Goal: Information Seeking & Learning: Learn about a topic

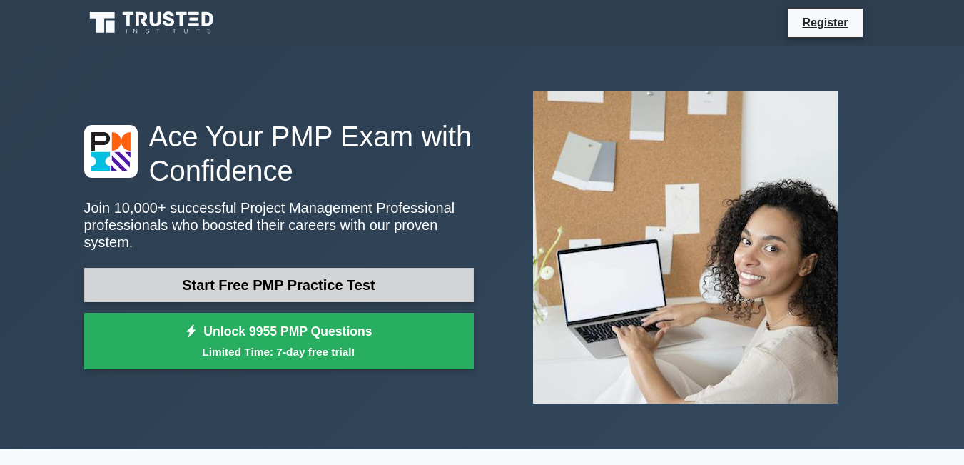
click at [338, 280] on link "Start Free PMP Practice Test" at bounding box center [279, 285] width 390 height 34
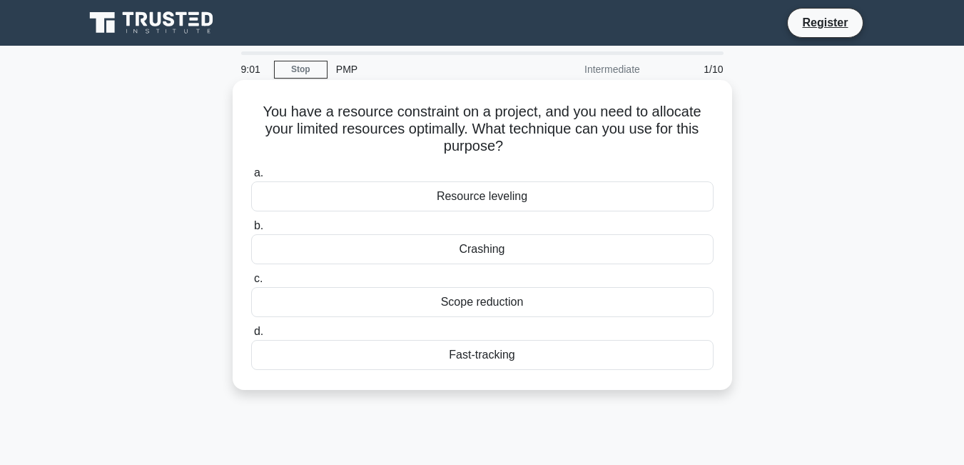
click at [505, 191] on div "Resource leveling" at bounding box center [482, 196] width 462 height 30
click at [251, 178] on input "a. Resource leveling" at bounding box center [251, 172] width 0 height 9
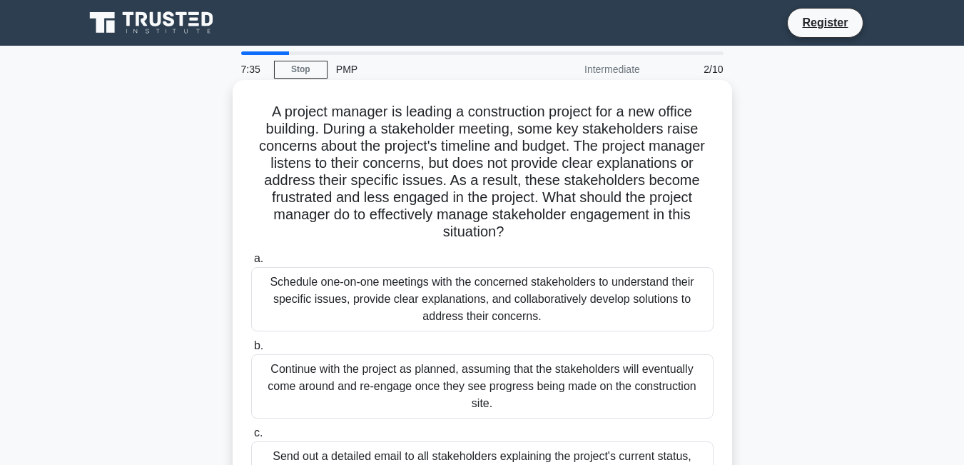
click at [413, 295] on div "Schedule one-on-one meetings with the concerned stakeholders to understand thei…" at bounding box center [482, 299] width 462 height 64
click at [251, 263] on input "a. Schedule one-on-one meetings with the concerned stakeholders to understand t…" at bounding box center [251, 258] width 0 height 9
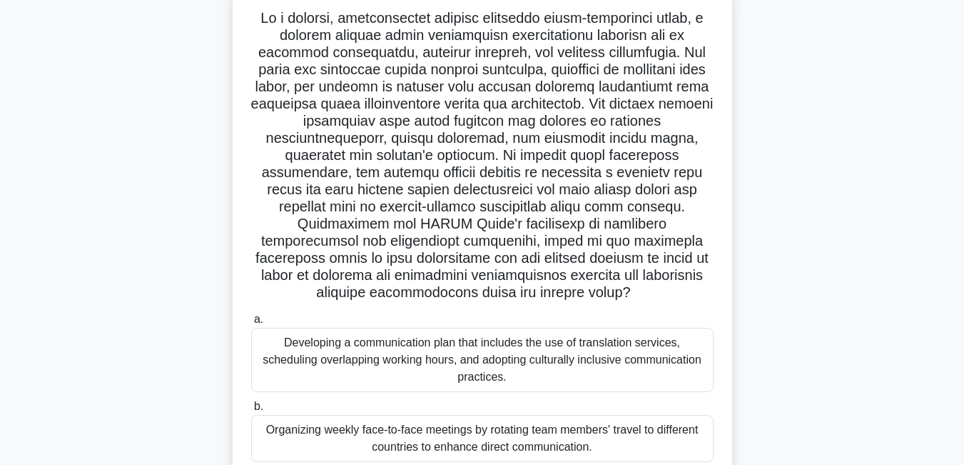
scroll to position [92, 0]
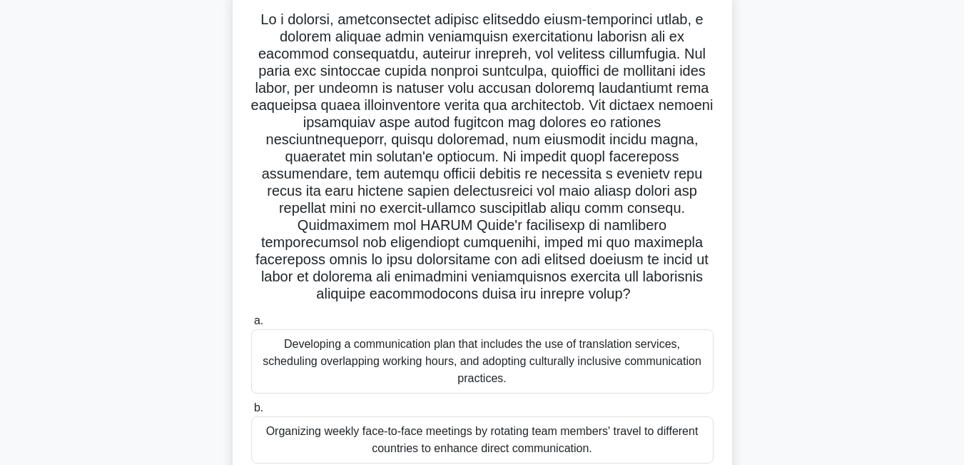
click at [490, 362] on div "Developing a communication plan that includes the use of translation services, …" at bounding box center [482, 361] width 462 height 64
click at [251, 325] on input "a. Developing a communication plan that includes the use of translation service…" at bounding box center [251, 320] width 0 height 9
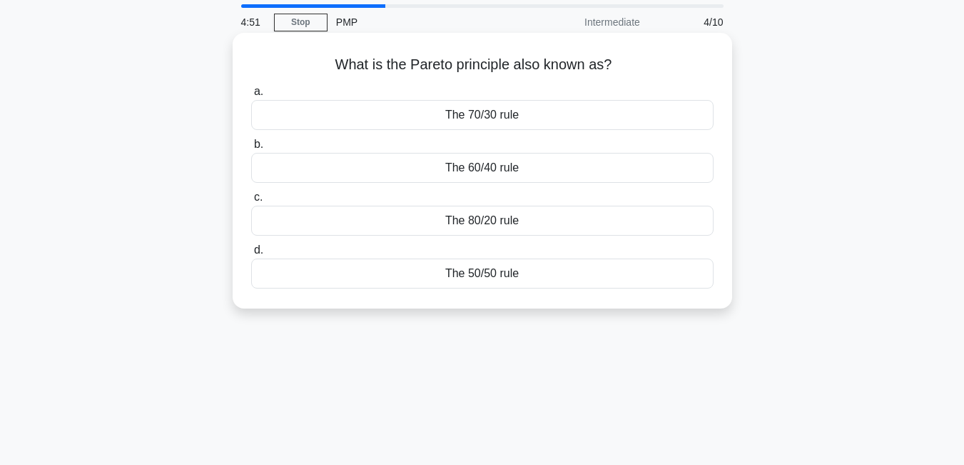
scroll to position [71, 0]
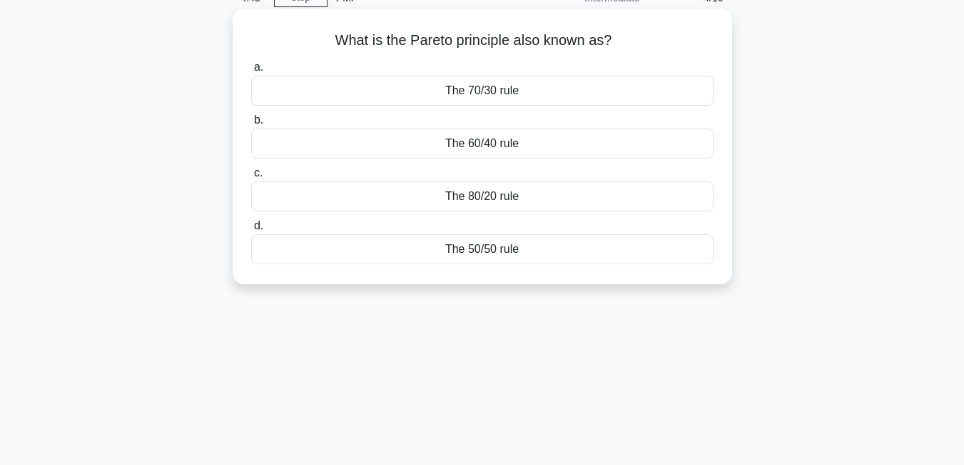
click at [499, 195] on div "The 80/20 rule" at bounding box center [482, 196] width 462 height 30
click at [251, 178] on input "c. The 80/20 rule" at bounding box center [251, 172] width 0 height 9
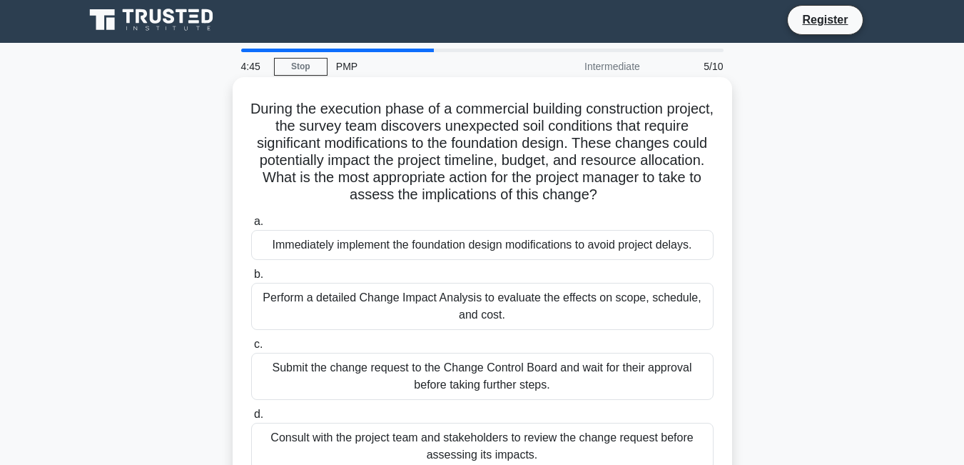
scroll to position [0, 0]
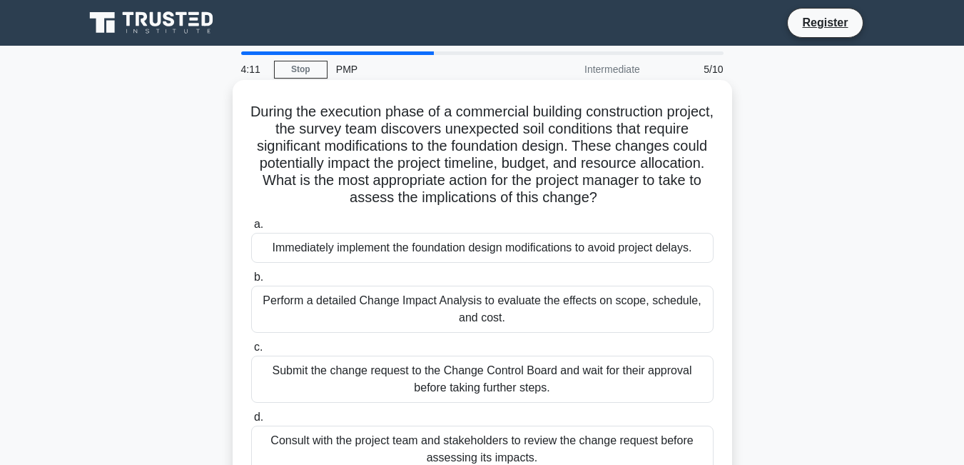
click at [415, 313] on div "Perform a detailed Change Impact Analysis to evaluate the effects on scope, sch…" at bounding box center [482, 308] width 462 height 47
click at [251, 282] on input "b. Perform a detailed Change Impact Analysis to evaluate the effects on scope, …" at bounding box center [251, 277] width 0 height 9
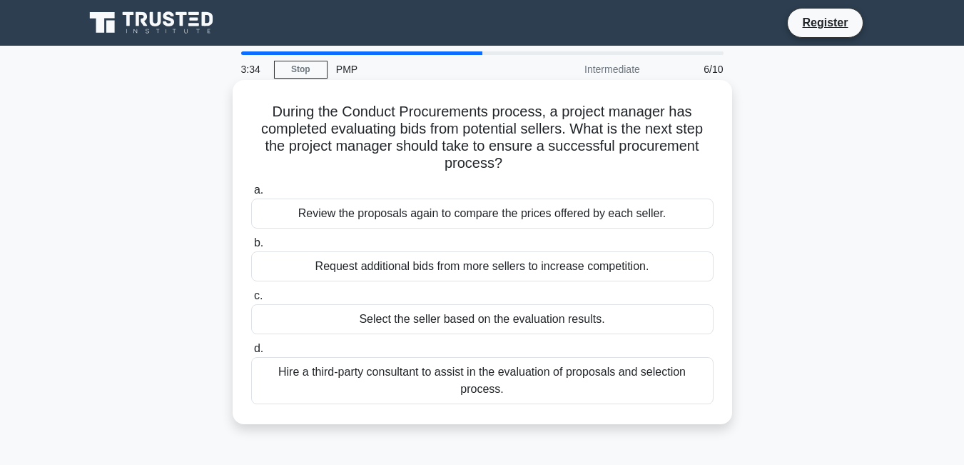
click at [475, 320] on div "Select the seller based on the evaluation results." at bounding box center [482, 319] width 462 height 30
click at [566, 319] on div "Select the seller based on the evaluation results." at bounding box center [482, 319] width 462 height 30
click at [251, 300] on input "c. Select the seller based on the evaluation results." at bounding box center [251, 295] width 0 height 9
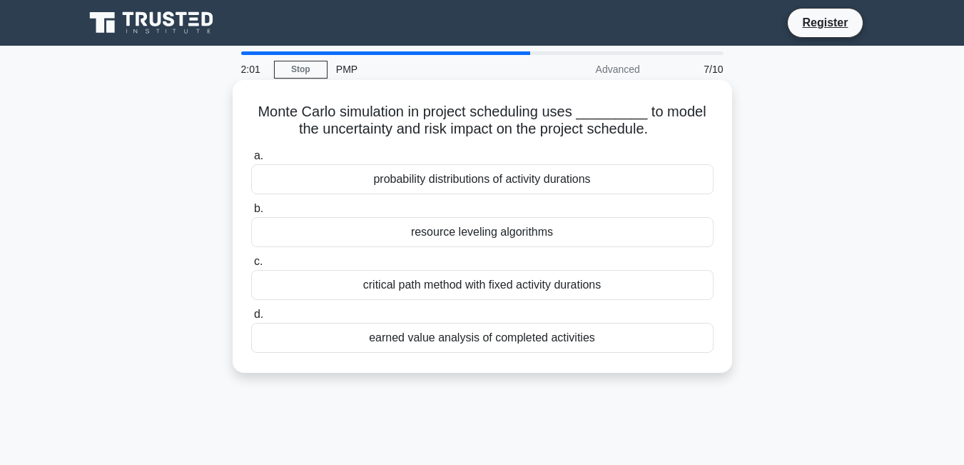
click at [477, 297] on div "critical path method with fixed activity durations" at bounding box center [482, 285] width 462 height 30
click at [251, 266] on input "c. critical path method with fixed activity durations" at bounding box center [251, 261] width 0 height 9
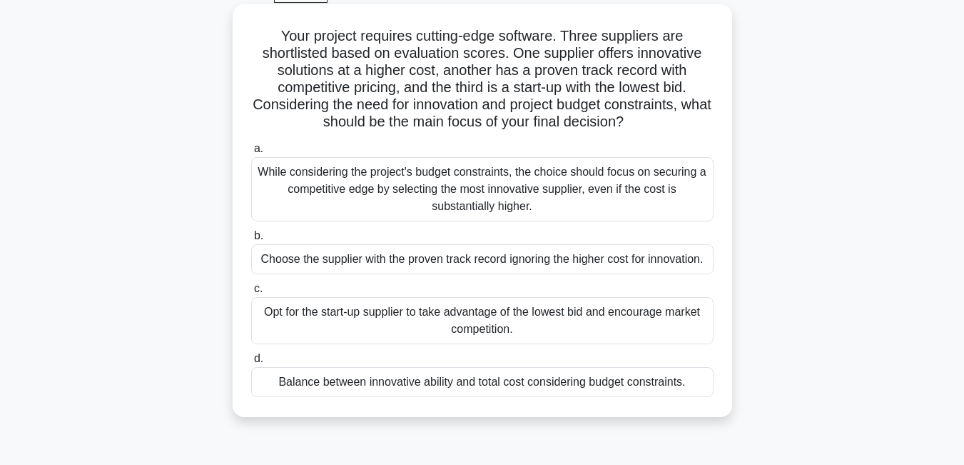
scroll to position [214, 0]
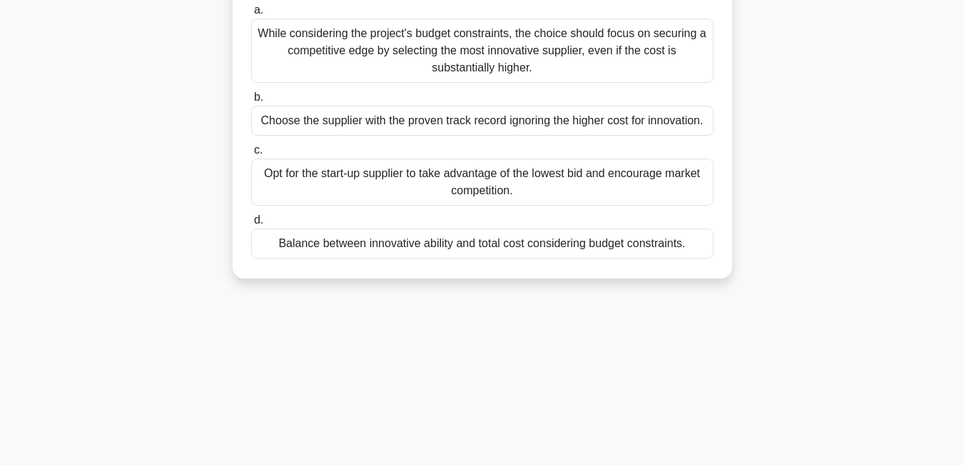
click at [470, 247] on div "Balance between innovative ability and total cost considering budget constraint…" at bounding box center [482, 243] width 462 height 30
click at [251, 225] on input "d. Balance between innovative ability and total cost considering budget constra…" at bounding box center [251, 219] width 0 height 9
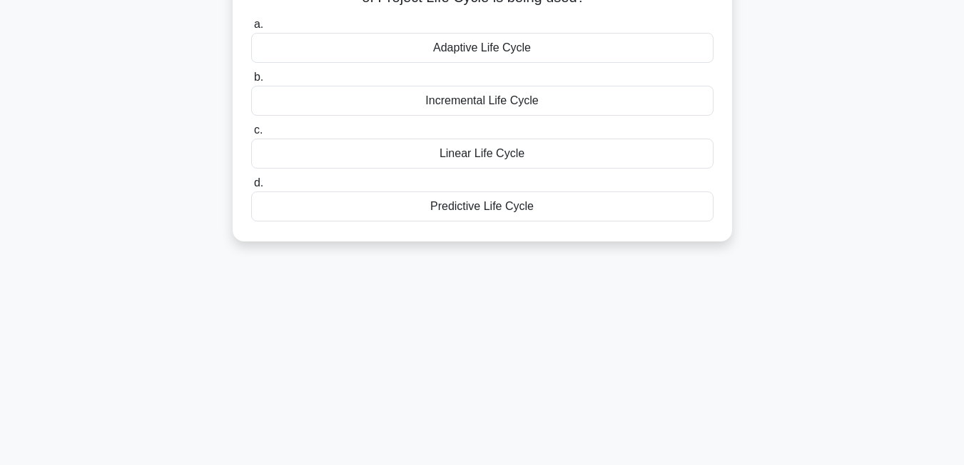
scroll to position [0, 0]
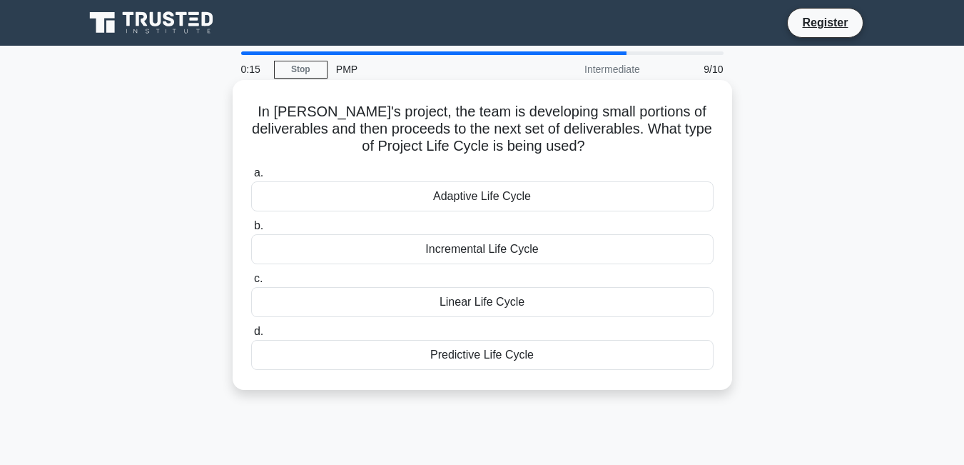
click at [518, 254] on div "Incremental Life Cycle" at bounding box center [482, 249] width 462 height 30
click at [251, 230] on input "b. Incremental Life Cycle" at bounding box center [251, 225] width 0 height 9
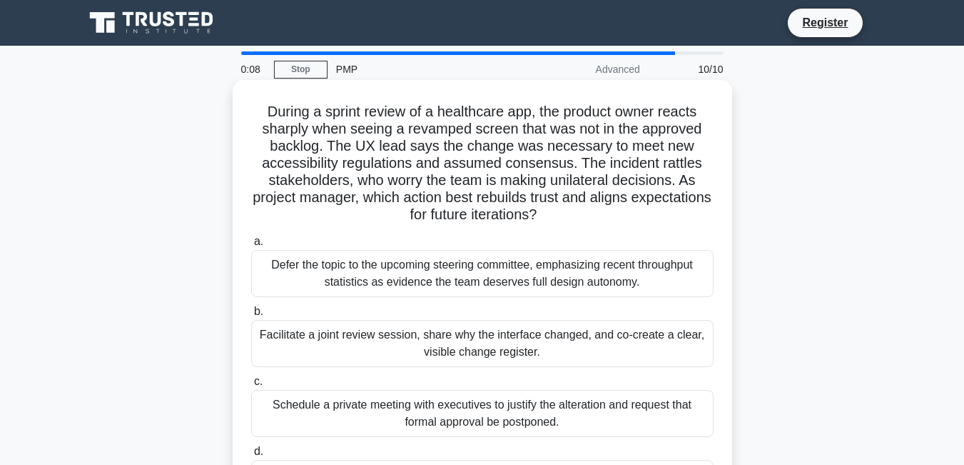
click at [517, 325] on div "Facilitate a joint review session, share why the interface changed, and co-crea…" at bounding box center [482, 343] width 462 height 47
click at [251, 316] on input "b. Facilitate a joint review session, share why the interface changed, and co-c…" at bounding box center [251, 311] width 0 height 9
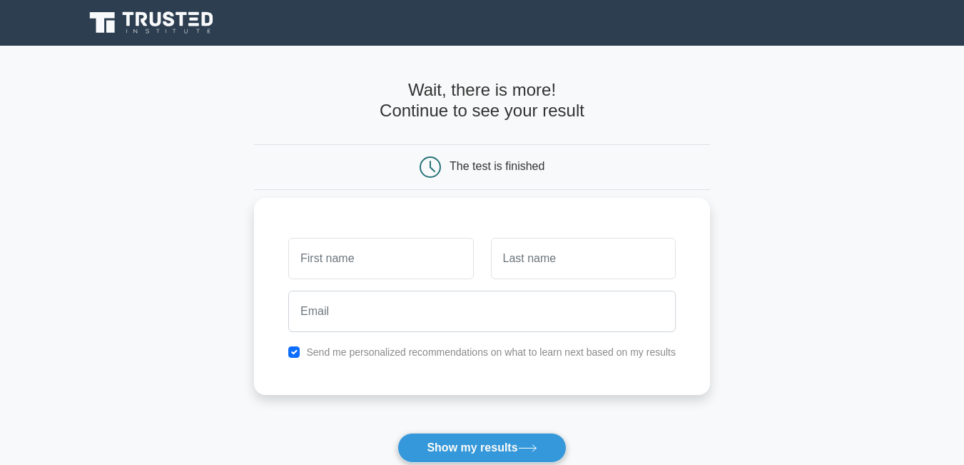
type input "a"
type input "EVA"
click at [566, 253] on input "text" at bounding box center [583, 258] width 185 height 41
type input "ABESELOM"
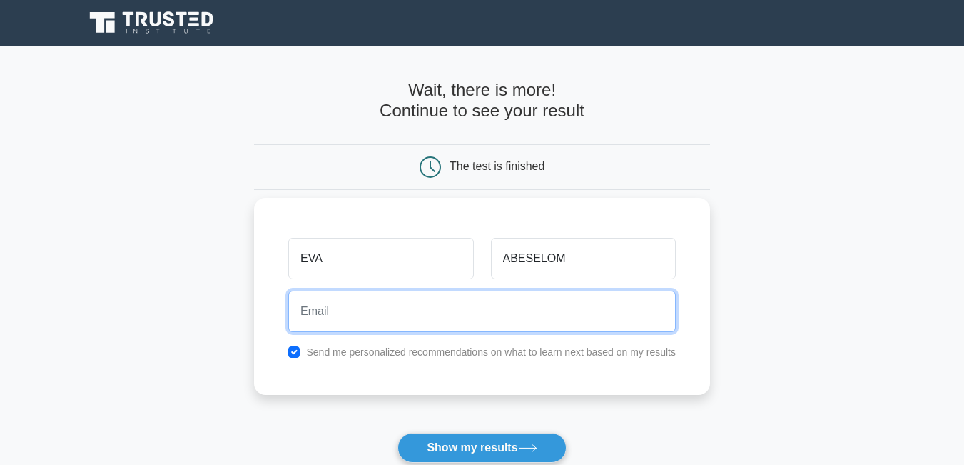
click at [382, 315] on input "email" at bounding box center [481, 310] width 387 height 41
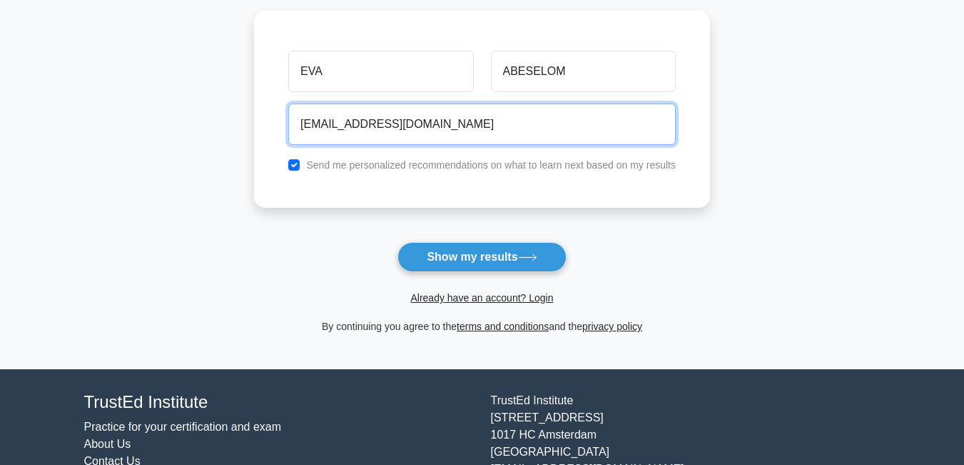
scroll to position [238, 0]
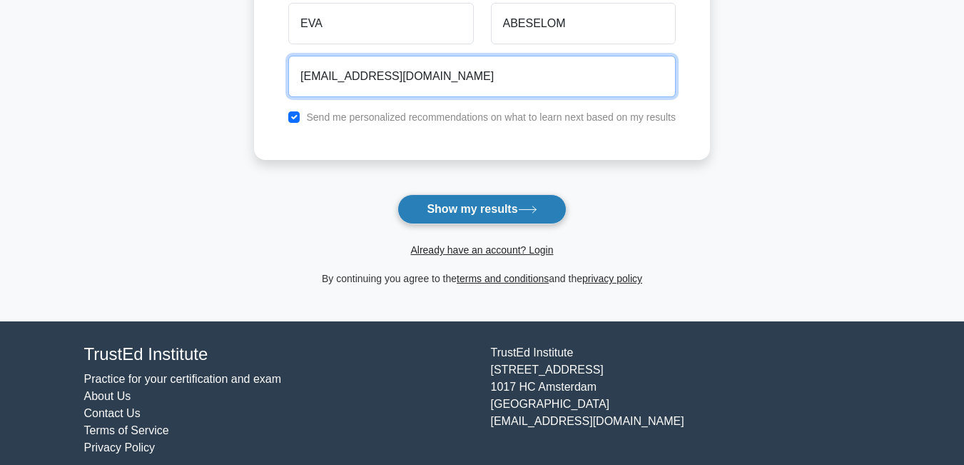
type input "evashowcontv@gmail.com"
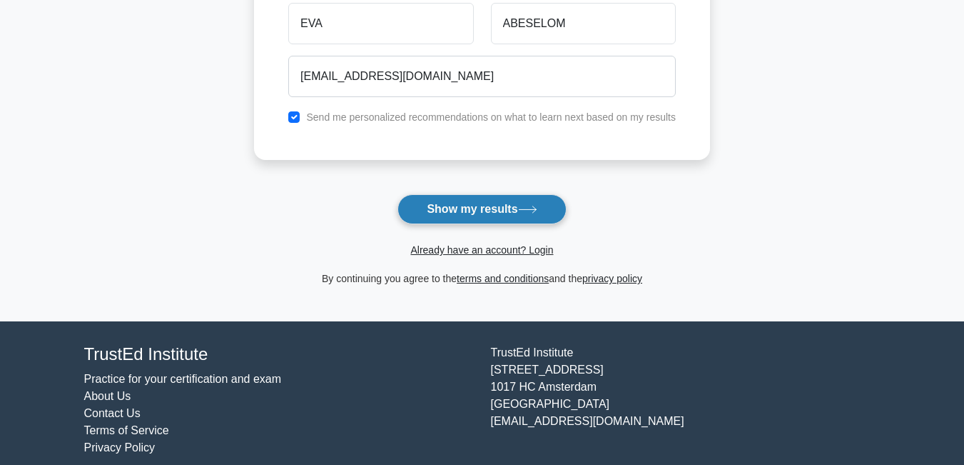
click at [462, 205] on button "Show my results" at bounding box center [481, 209] width 168 height 30
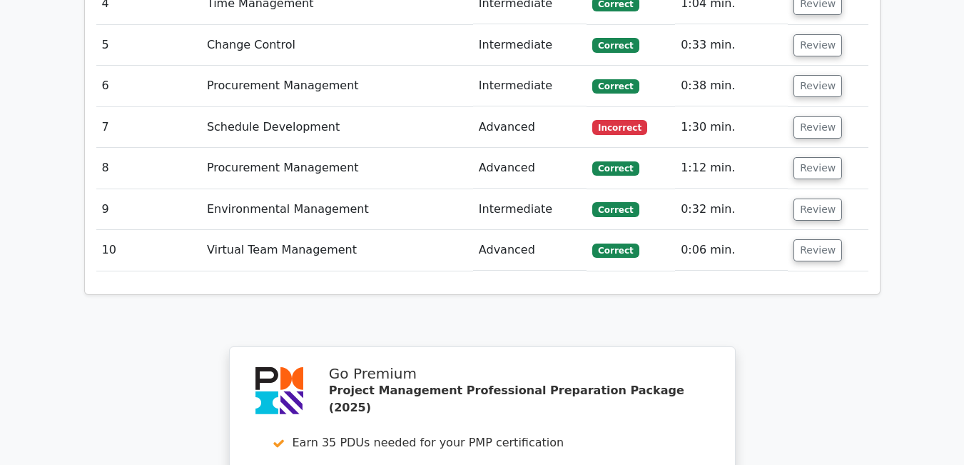
scroll to position [2133, 0]
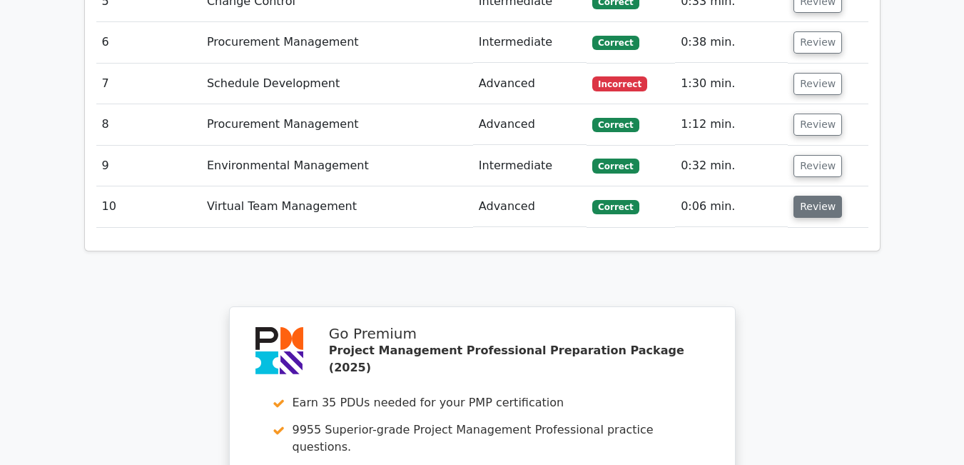
click at [824, 196] on button "Review" at bounding box center [817, 207] width 49 height 22
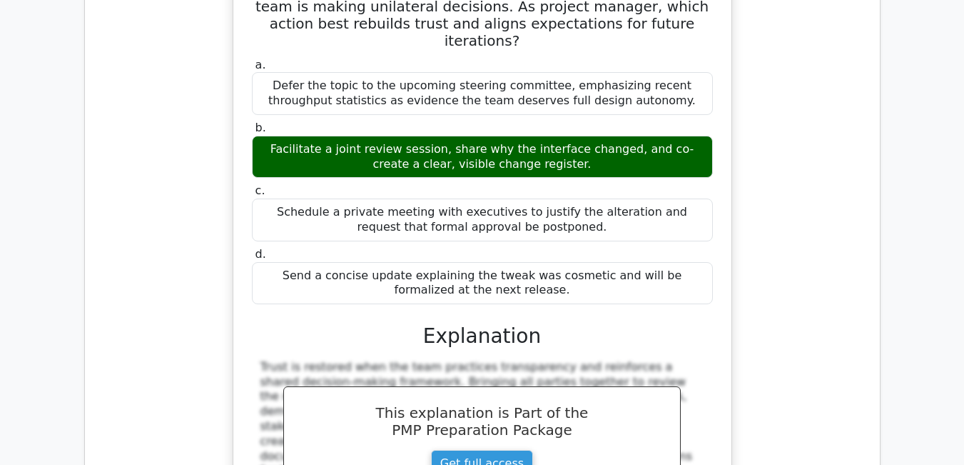
scroll to position [2514, 0]
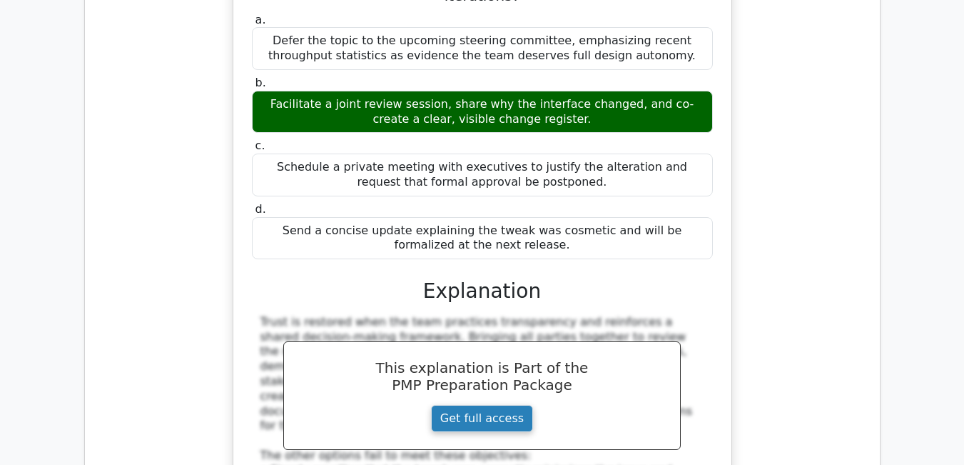
click at [471, 405] on link "Get full access" at bounding box center [482, 418] width 102 height 27
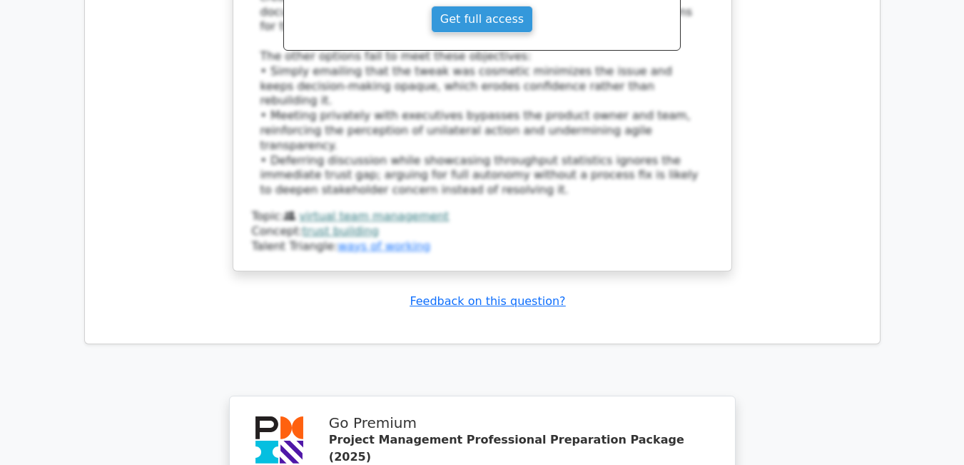
scroll to position [3326, 0]
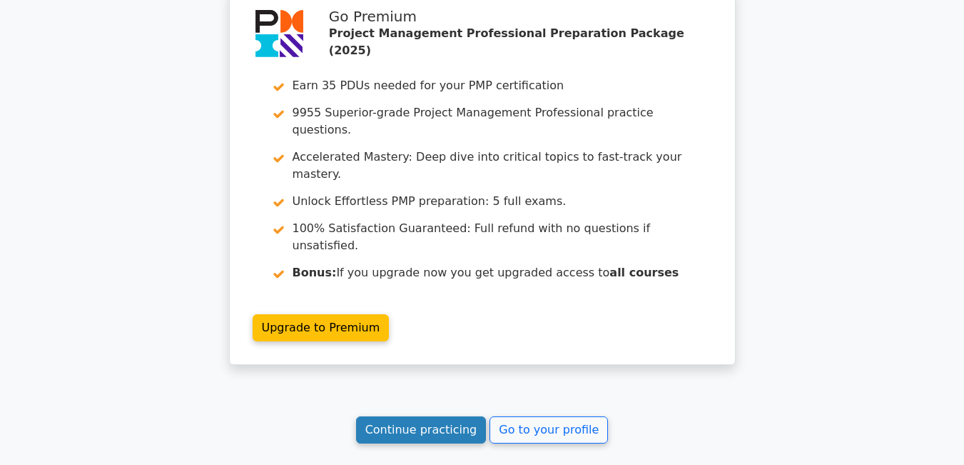
click at [437, 416] on link "Continue practicing" at bounding box center [421, 429] width 131 height 27
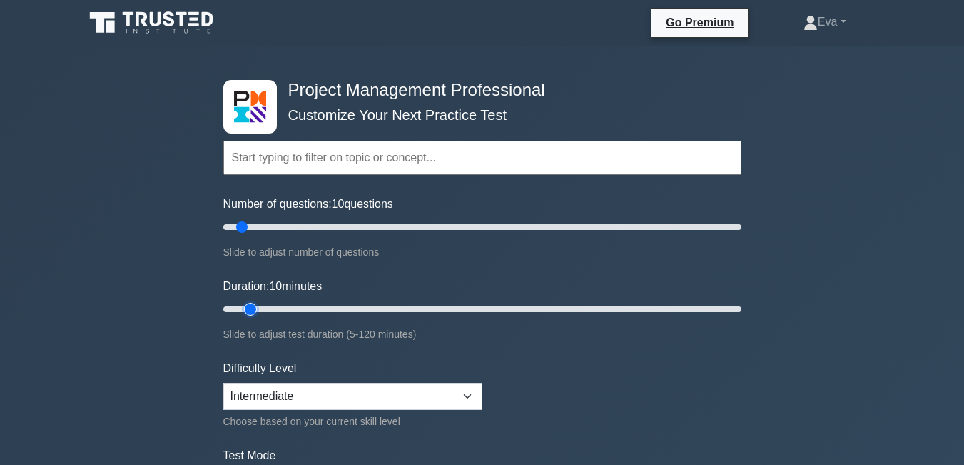
click at [260, 307] on input "Duration: 10 minutes" at bounding box center [482, 308] width 518 height 17
click at [348, 345] on form "Topics Scope Management Time Management Cost Management Quality Management Risk…" at bounding box center [482, 317] width 518 height 441
click at [429, 162] on input "text" at bounding box center [482, 158] width 518 height 34
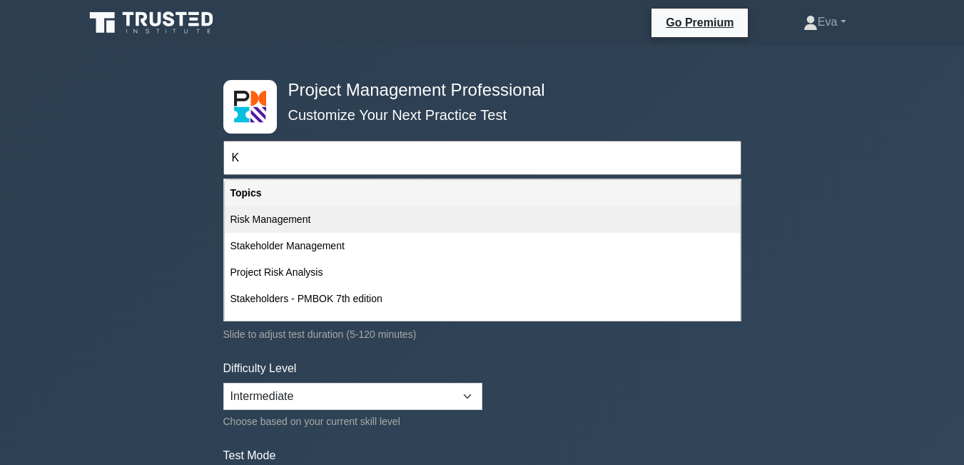
click at [327, 218] on div "Risk Management" at bounding box center [482, 219] width 515 height 26
type input "Risk Management"
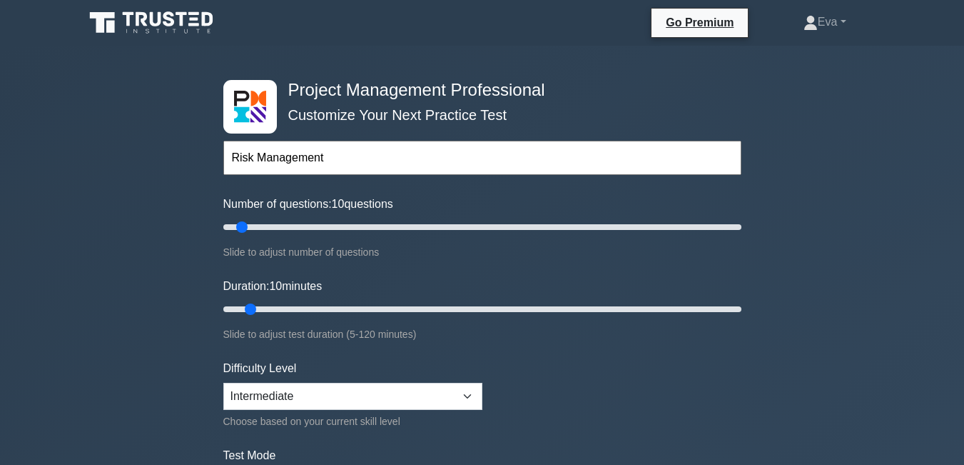
click at [394, 278] on div "Duration: 10 minutes Slide to adjust test duration (5-120 minutes)" at bounding box center [482, 310] width 518 height 65
click at [641, 165] on input "text" at bounding box center [482, 158] width 518 height 34
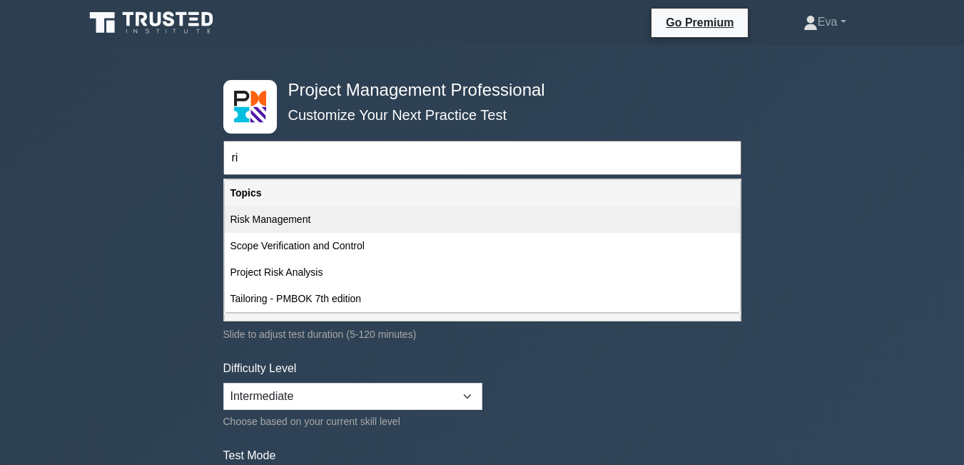
click at [360, 227] on div "Risk Management" at bounding box center [482, 219] width 515 height 26
type input "Risk Management"
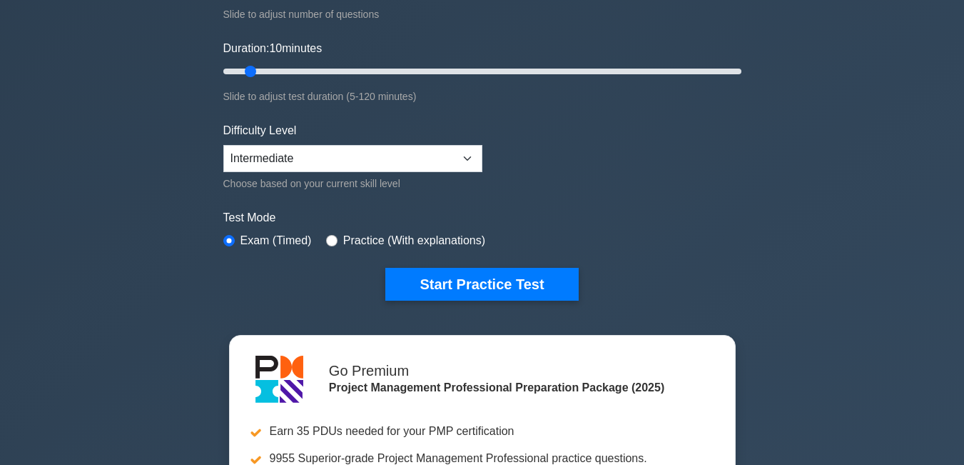
scroll to position [266, 0]
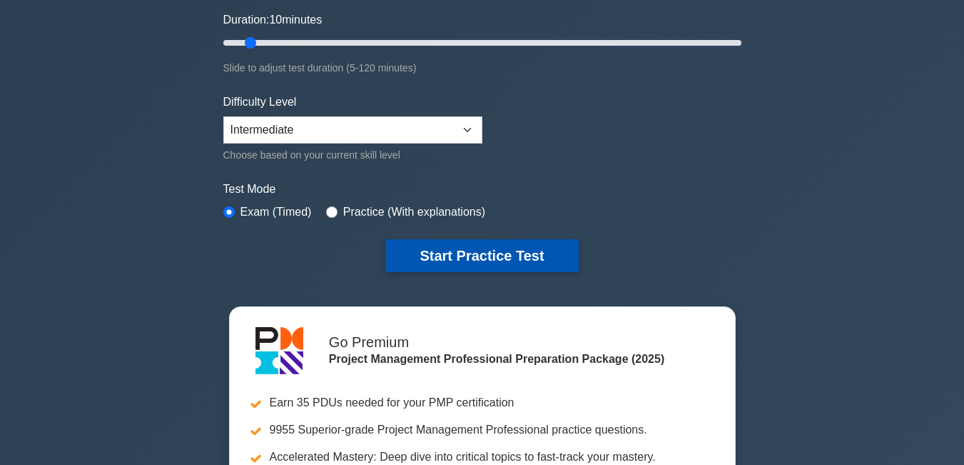
click at [504, 250] on button "Start Practice Test" at bounding box center [481, 255] width 193 height 33
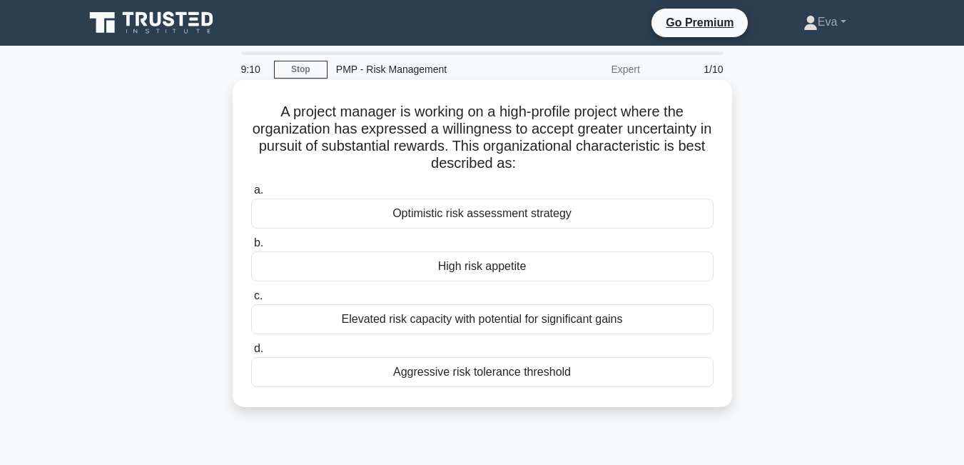
click at [510, 213] on div "Optimistic risk assessment strategy" at bounding box center [482, 213] width 462 height 30
click at [251, 195] on input "a. Optimistic risk assessment strategy" at bounding box center [251, 190] width 0 height 9
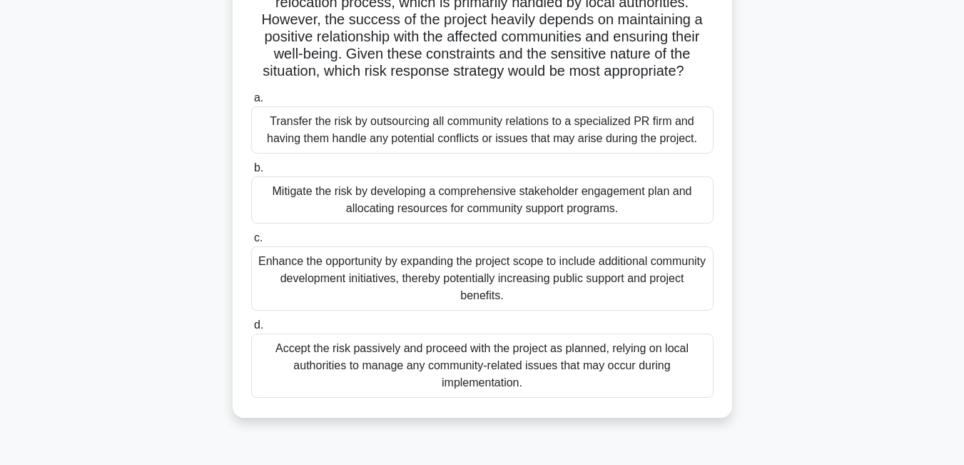
scroll to position [238, 0]
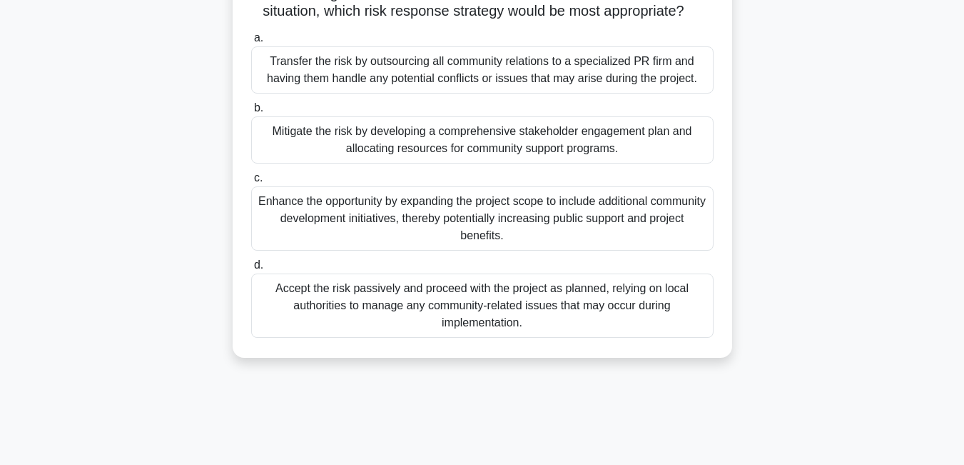
click at [542, 141] on div "Mitigate the risk by developing a comprehensive stakeholder engagement plan and…" at bounding box center [482, 139] width 462 height 47
click at [251, 113] on input "b. Mitigate the risk by developing a comprehensive stakeholder engagement plan …" at bounding box center [251, 107] width 0 height 9
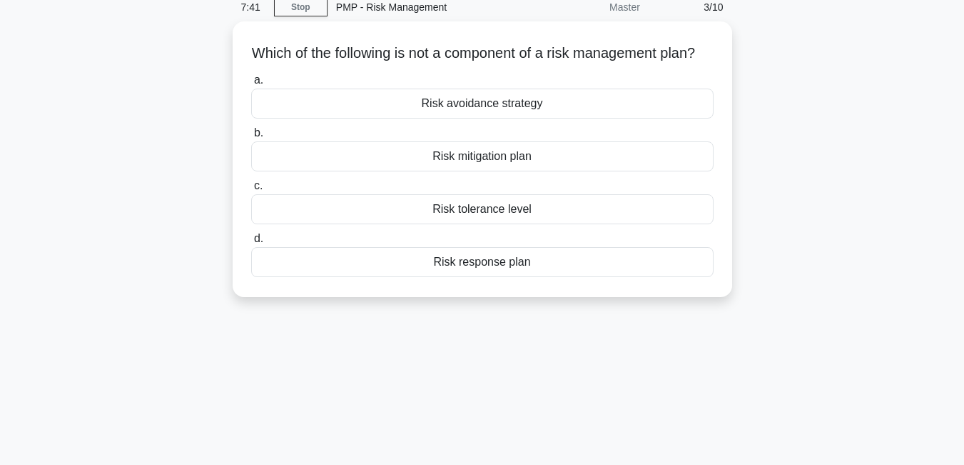
scroll to position [0, 0]
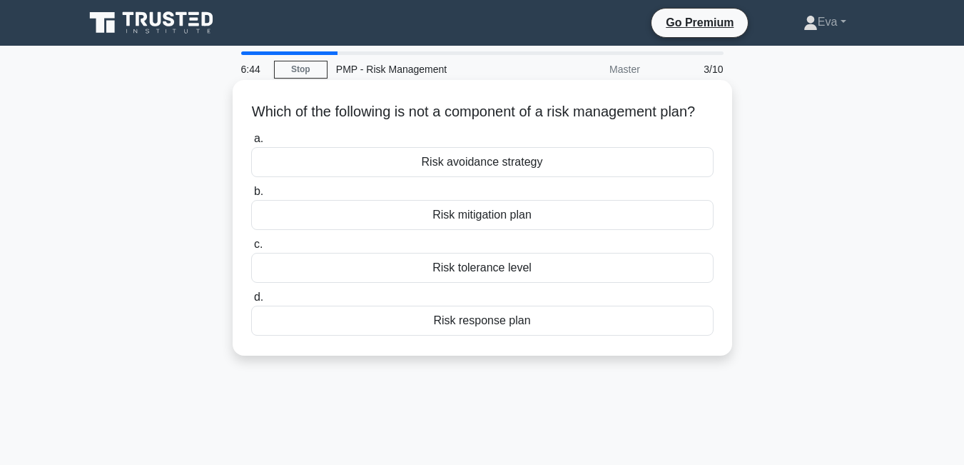
click at [516, 280] on div "Risk tolerance level" at bounding box center [482, 268] width 462 height 30
click at [251, 249] on input "c. Risk tolerance level" at bounding box center [251, 244] width 0 height 9
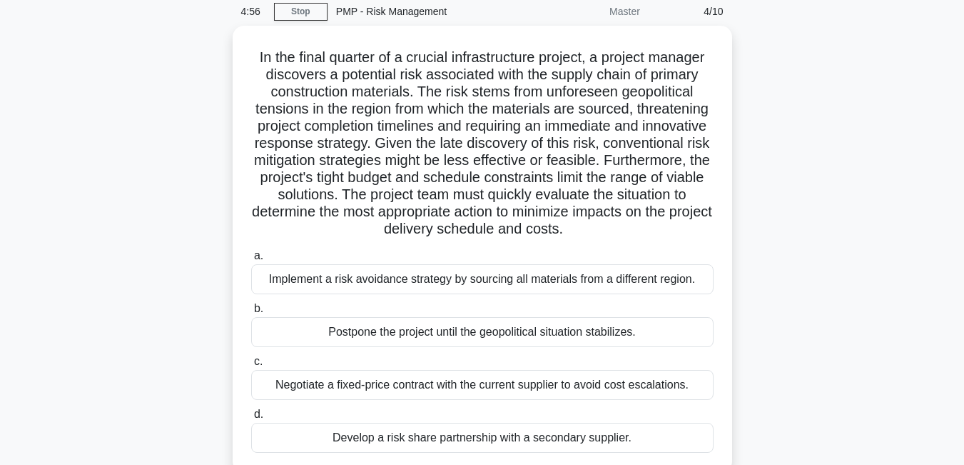
scroll to position [49, 0]
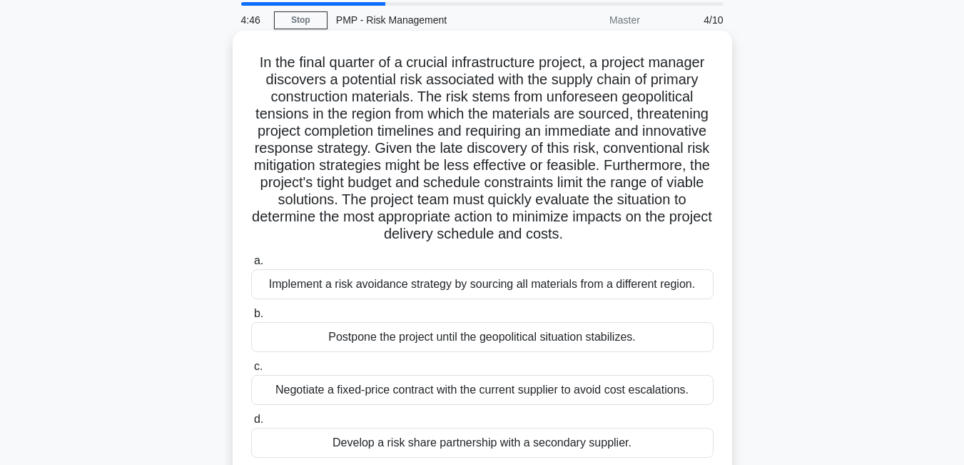
click at [399, 389] on div "Negotiate a fixed-price contract with the current supplier to avoid cost escala…" at bounding box center [482, 390] width 462 height 30
click at [251, 371] on input "c. Negotiate a fixed-price contract with the current supplier to avoid cost esc…" at bounding box center [251, 366] width 0 height 9
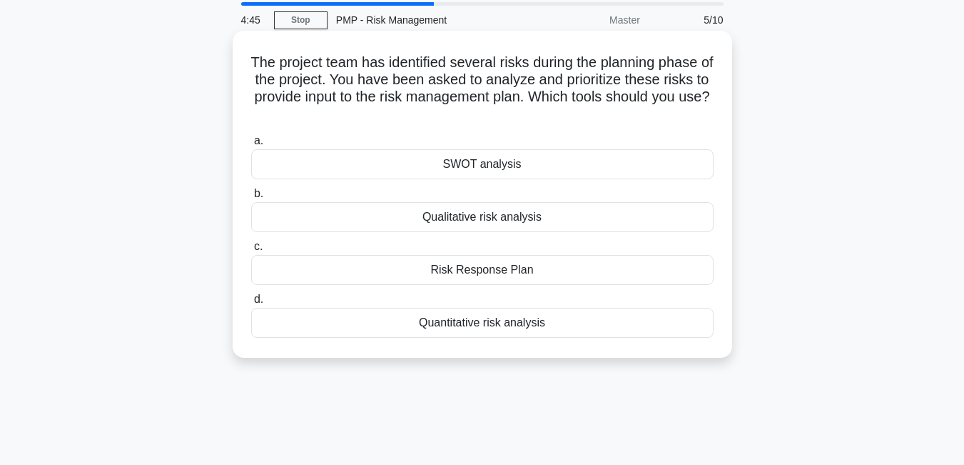
scroll to position [0, 0]
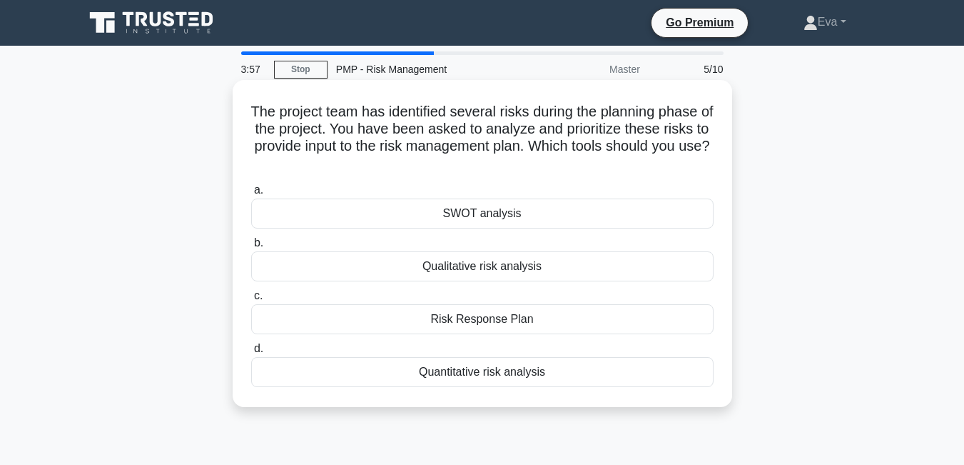
click at [506, 318] on div "Risk Response Plan" at bounding box center [482, 319] width 462 height 30
click at [251, 300] on input "c. Risk Response Plan" at bounding box center [251, 295] width 0 height 9
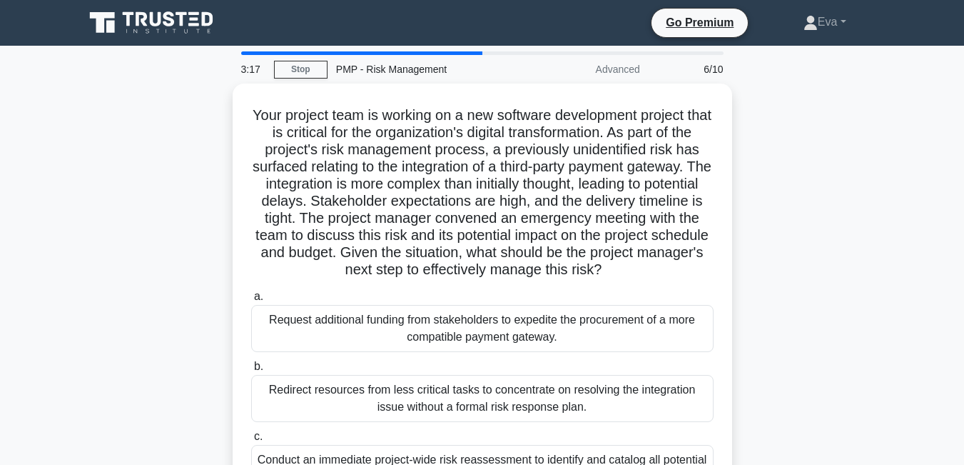
scroll to position [306, 0]
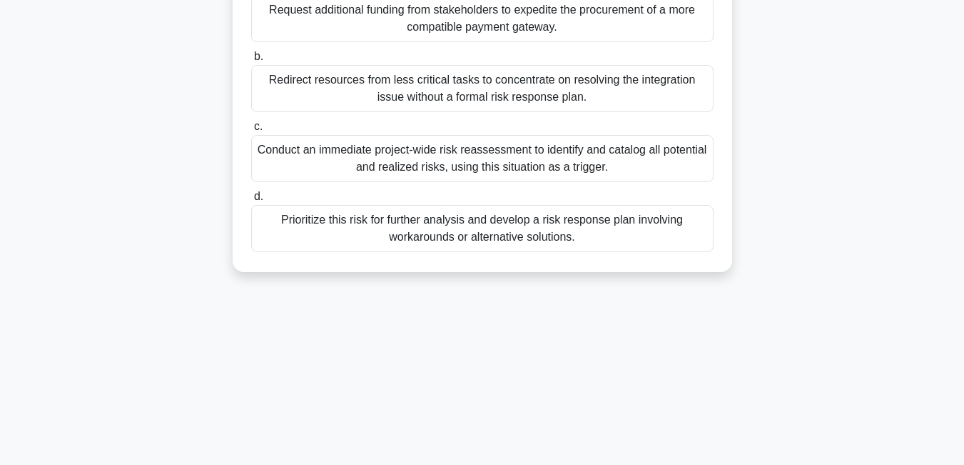
click at [575, 153] on div "Conduct an immediate project-wide risk reassessment to identify and catalog all…" at bounding box center [482, 158] width 462 height 47
click at [251, 131] on input "c. Conduct an immediate project-wide risk reassessment to identify and catalog …" at bounding box center [251, 126] width 0 height 9
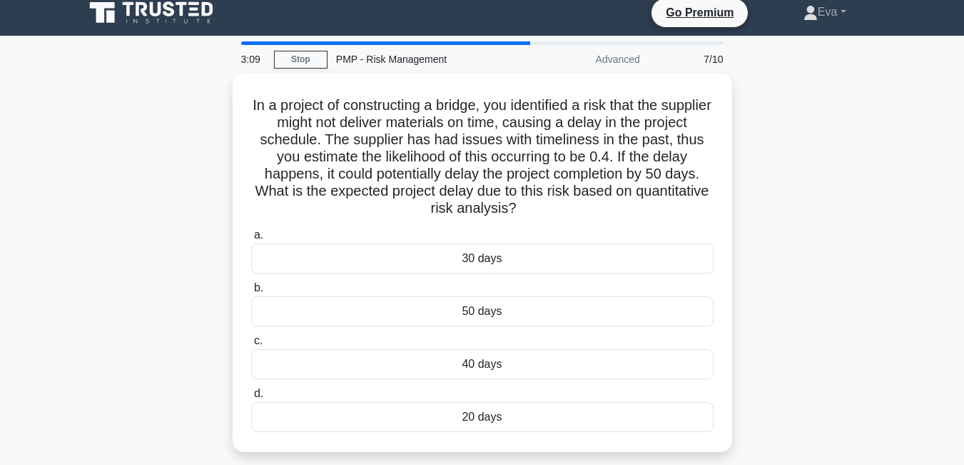
scroll to position [0, 0]
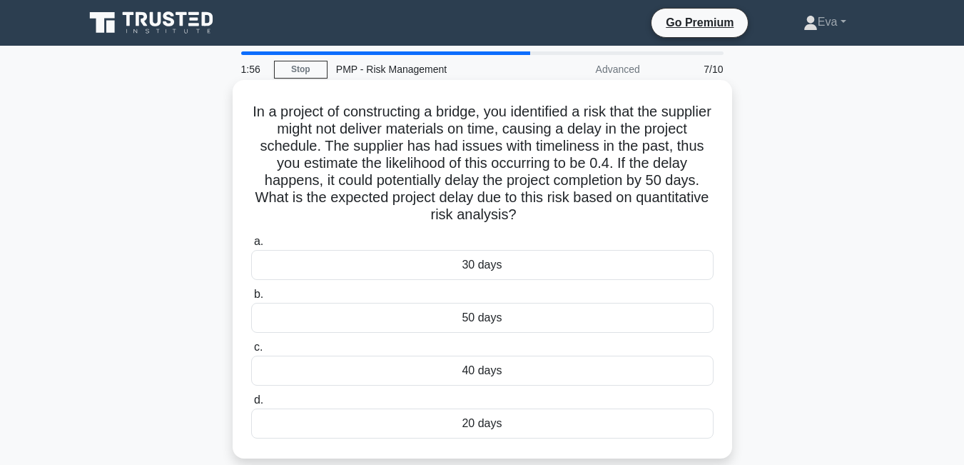
click at [492, 417] on div "20 days" at bounding box center [482, 423] width 462 height 30
click at [251, 405] on input "d. 20 days" at bounding box center [251, 399] width 0 height 9
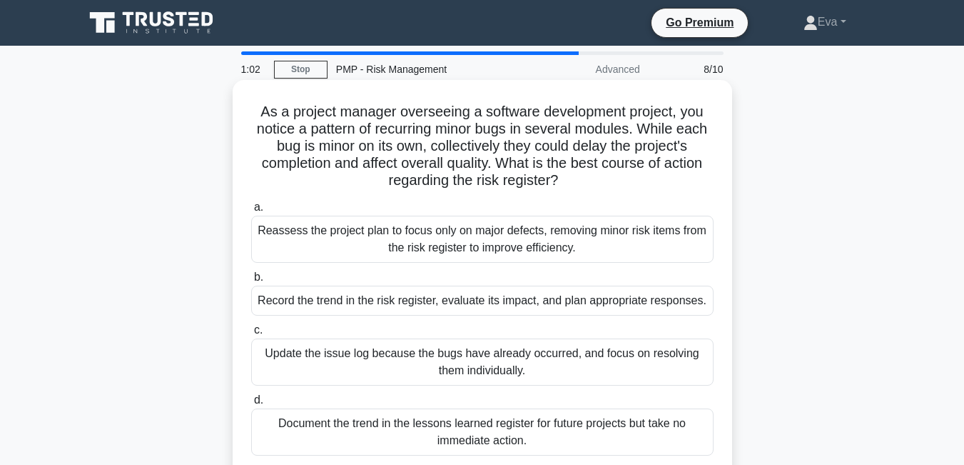
click at [521, 305] on div "Record the trend in the risk register, evaluate its impact, and plan appropriat…" at bounding box center [482, 300] width 462 height 30
click at [251, 282] on input "b. Record the trend in the risk register, evaluate its impact, and plan appropr…" at bounding box center [251, 277] width 0 height 9
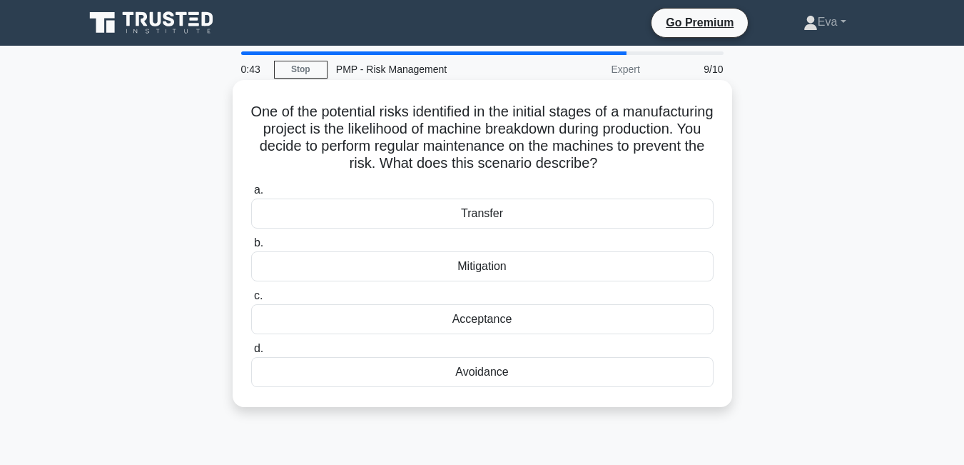
click at [514, 315] on div "Acceptance" at bounding box center [482, 319] width 462 height 30
click at [251, 300] on input "c. Acceptance" at bounding box center [251, 295] width 0 height 9
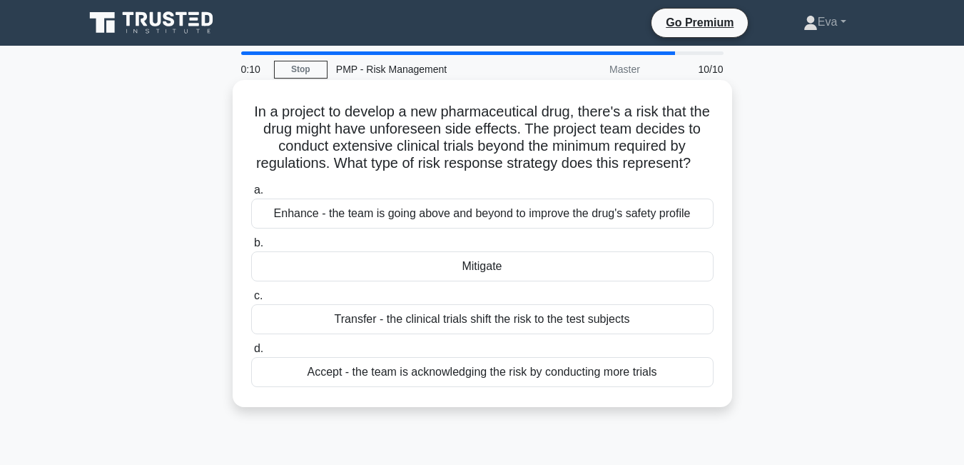
click at [507, 321] on div "Transfer - the clinical trials shift the risk to the test subjects" at bounding box center [482, 319] width 462 height 30
click at [251, 300] on input "c. Transfer - the clinical trials shift the risk to the test subjects" at bounding box center [251, 295] width 0 height 9
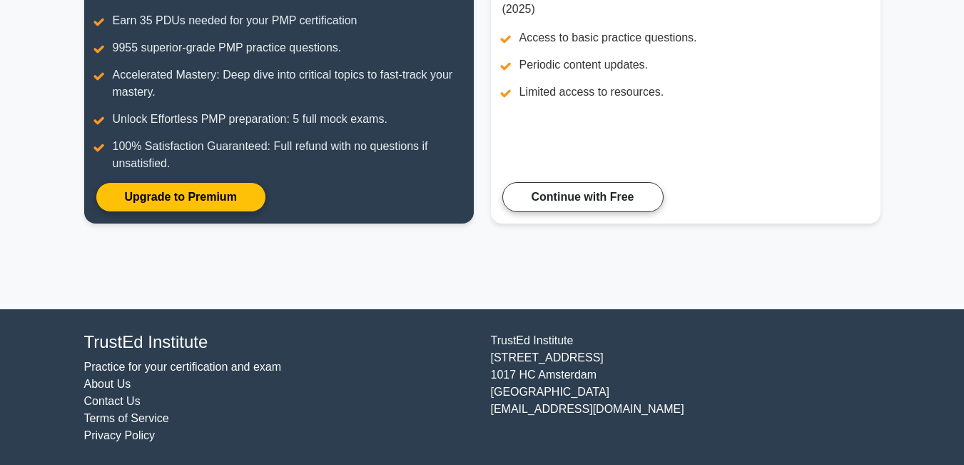
scroll to position [243, 0]
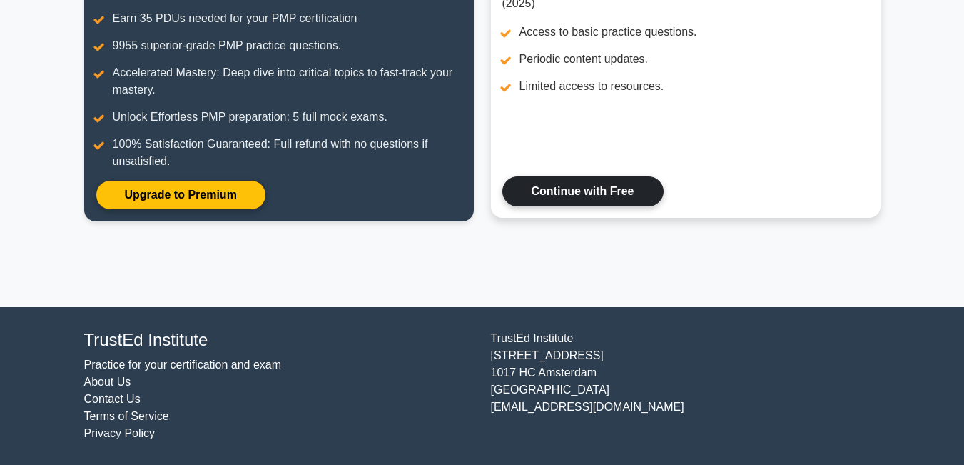
click at [607, 181] on link "Continue with Free" at bounding box center [582, 191] width 161 height 30
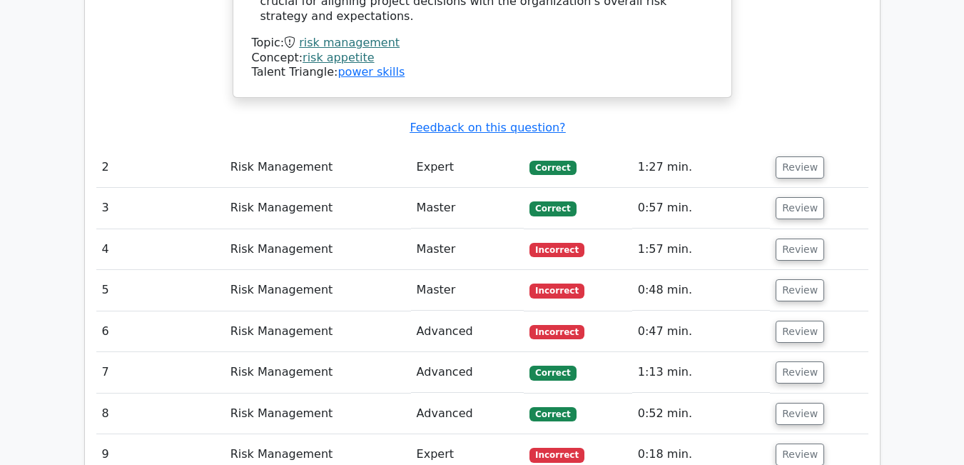
scroll to position [2322, 0]
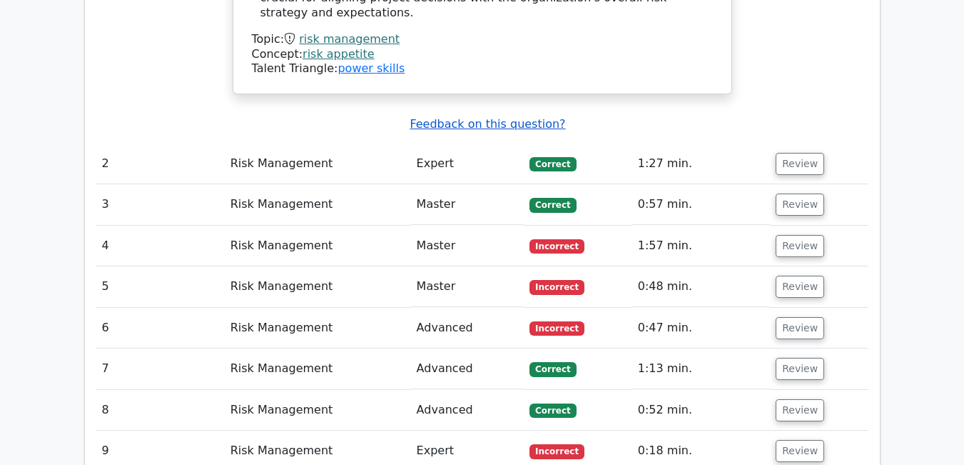
click at [494, 117] on u "Feedback on this question?" at bounding box center [488, 124] width 156 height 14
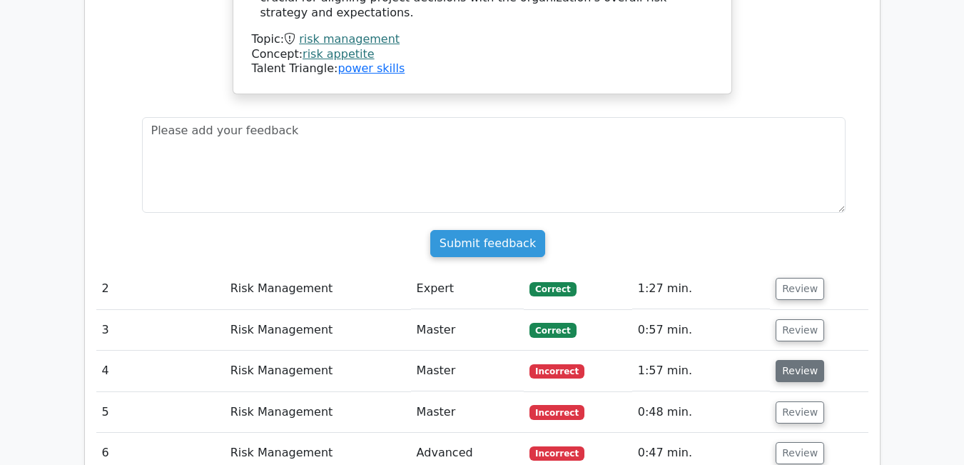
click at [787, 360] on button "Review" at bounding box center [800, 371] width 49 height 22
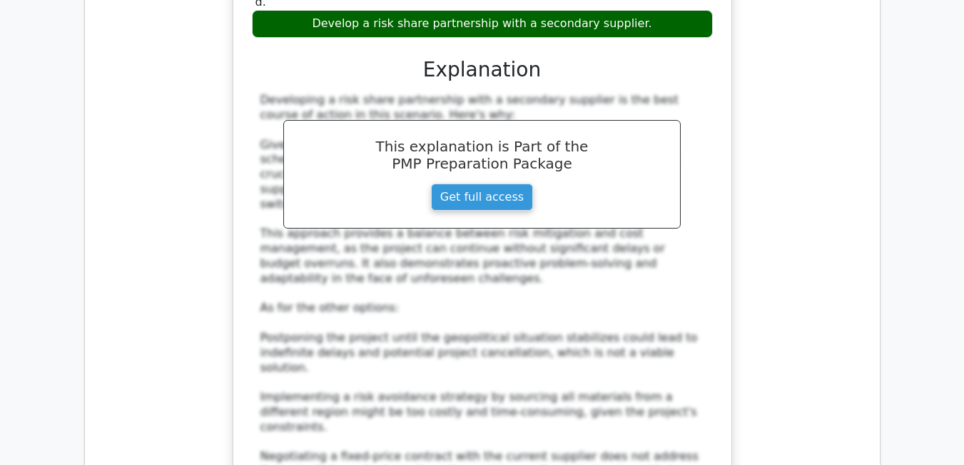
scroll to position [2322, 0]
